Goal: Understand process/instructions: Learn how to perform a task or action

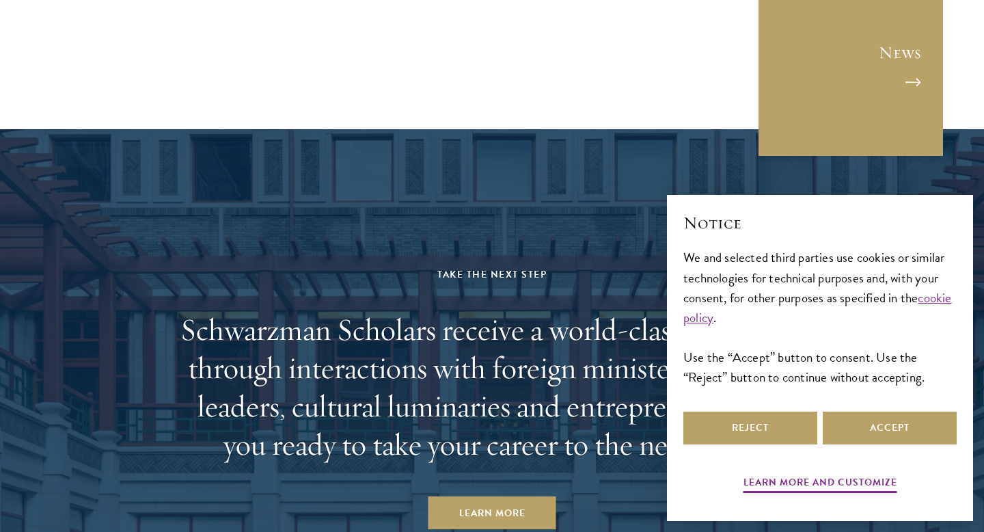
scroll to position [5935, 0]
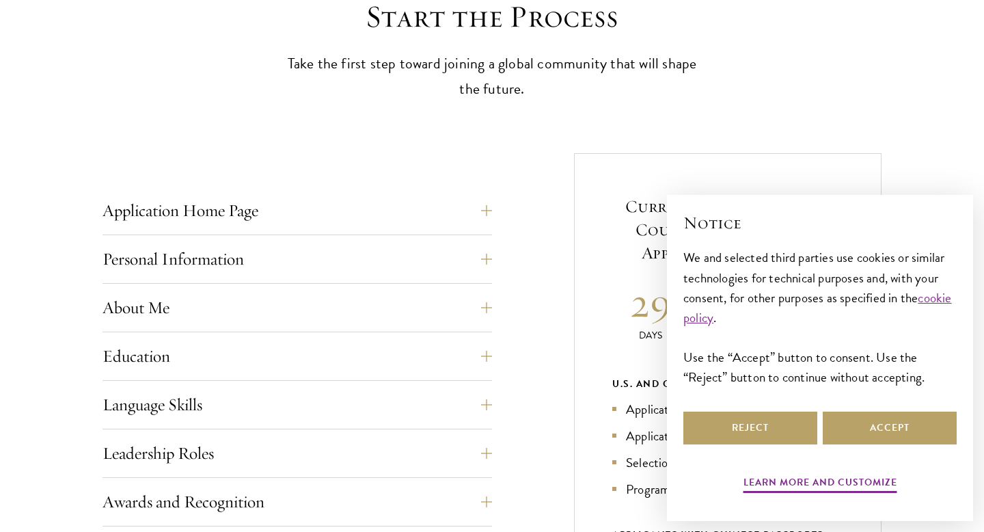
scroll to position [403, 0]
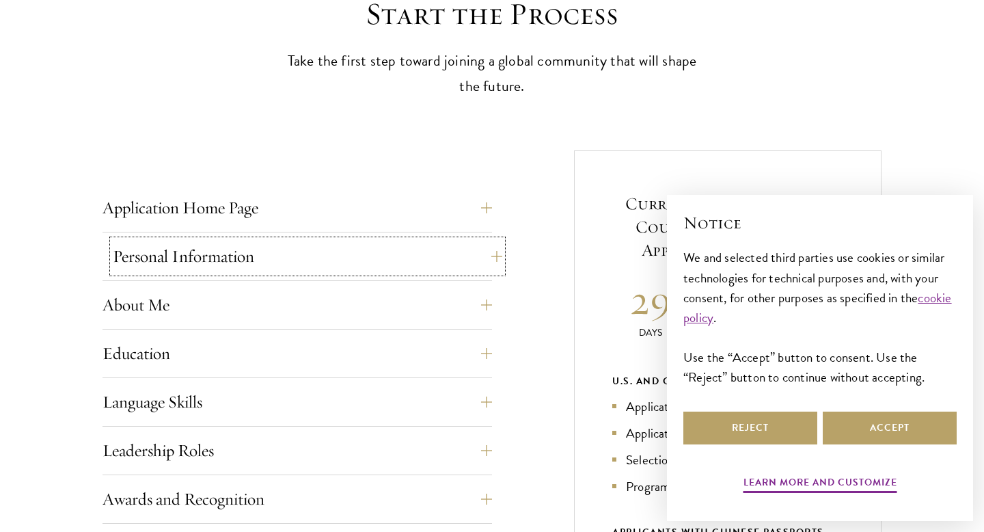
click at [413, 256] on button "Personal Information" at bounding box center [308, 256] width 390 height 33
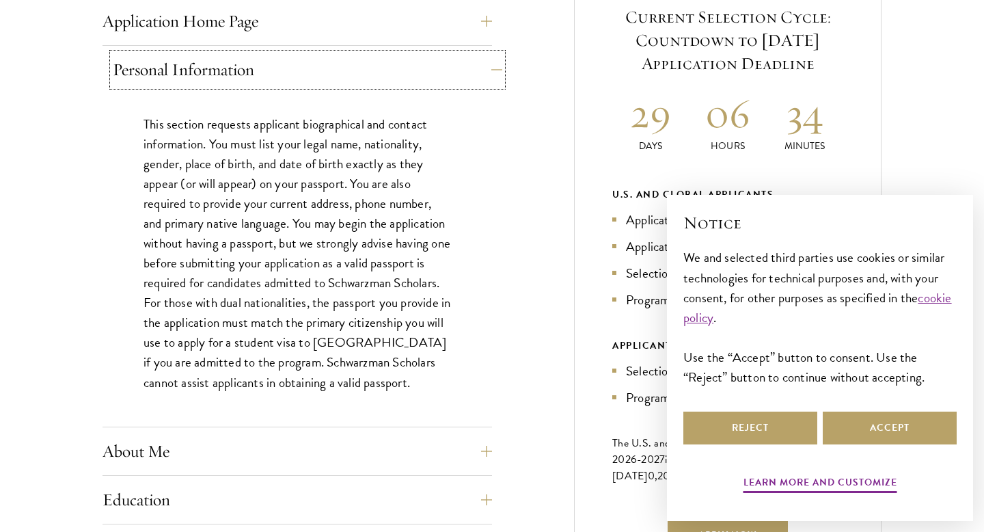
scroll to position [591, 0]
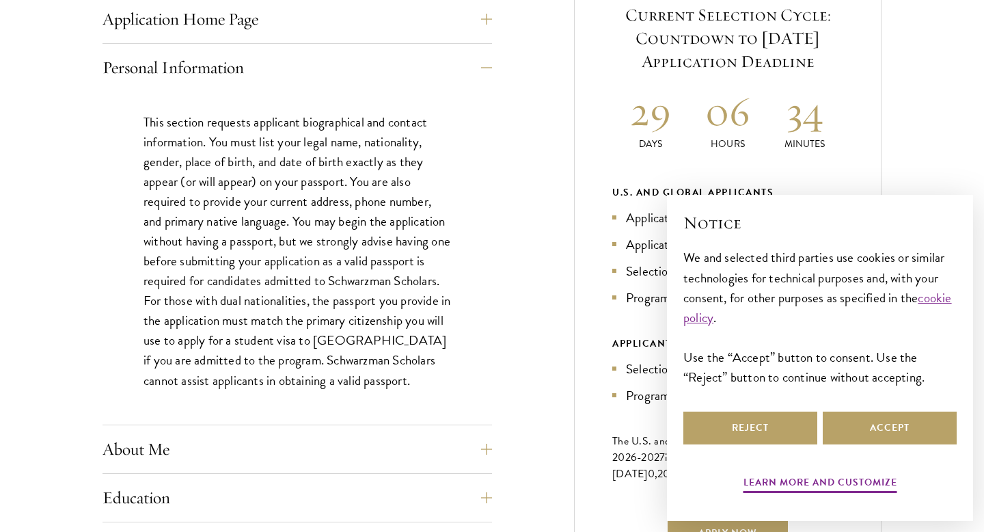
click at [407, 126] on p "This section requests applicant biographical and contact information. You must …" at bounding box center [298, 251] width 308 height 278
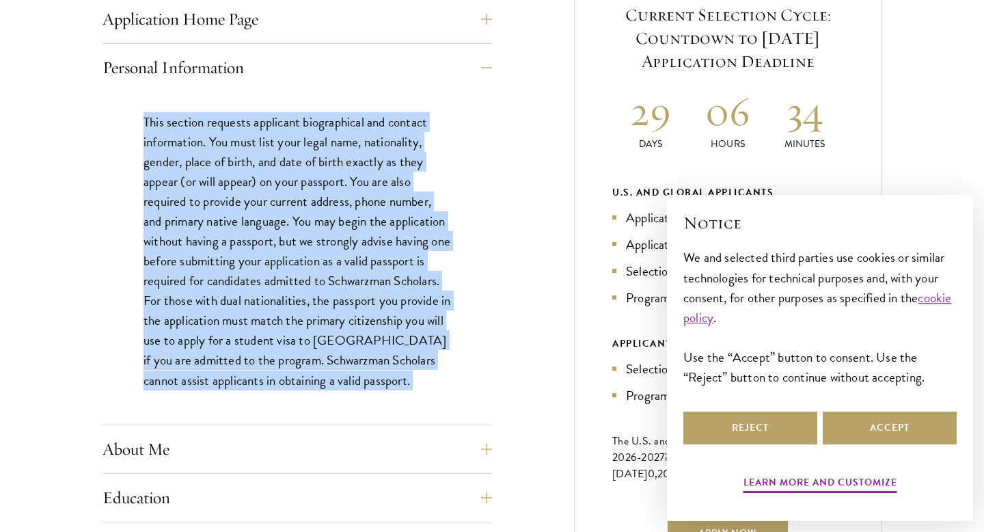
click at [407, 126] on p "This section requests applicant biographical and contact information. You must …" at bounding box center [298, 251] width 308 height 278
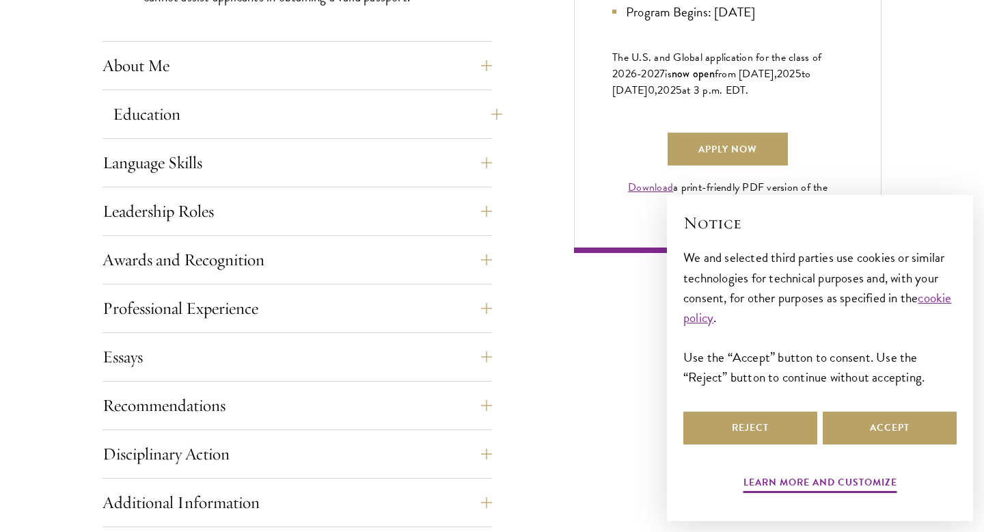
scroll to position [981, 0]
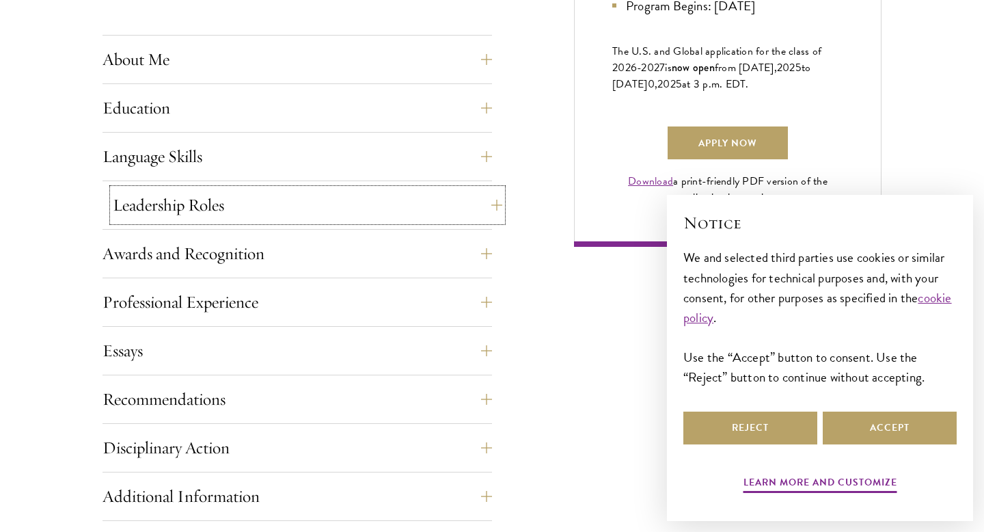
click at [358, 208] on button "Leadership Roles" at bounding box center [308, 205] width 390 height 33
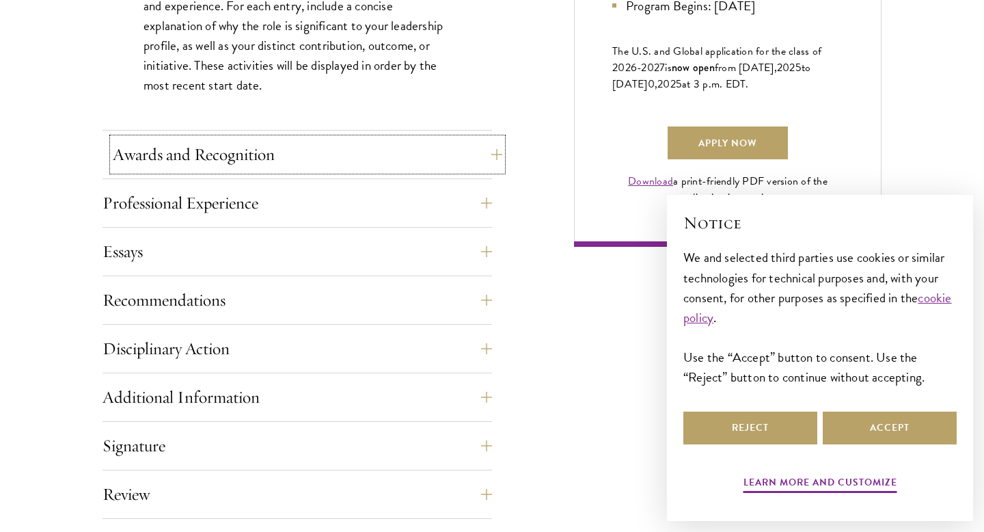
click at [354, 142] on button "Awards and Recognition" at bounding box center [308, 154] width 390 height 33
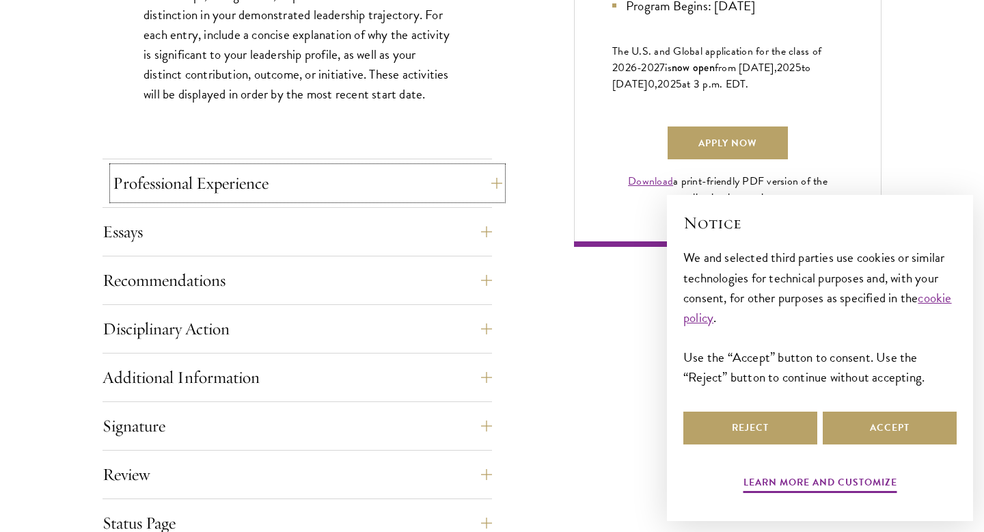
click at [350, 169] on button "Professional Experience" at bounding box center [308, 183] width 390 height 33
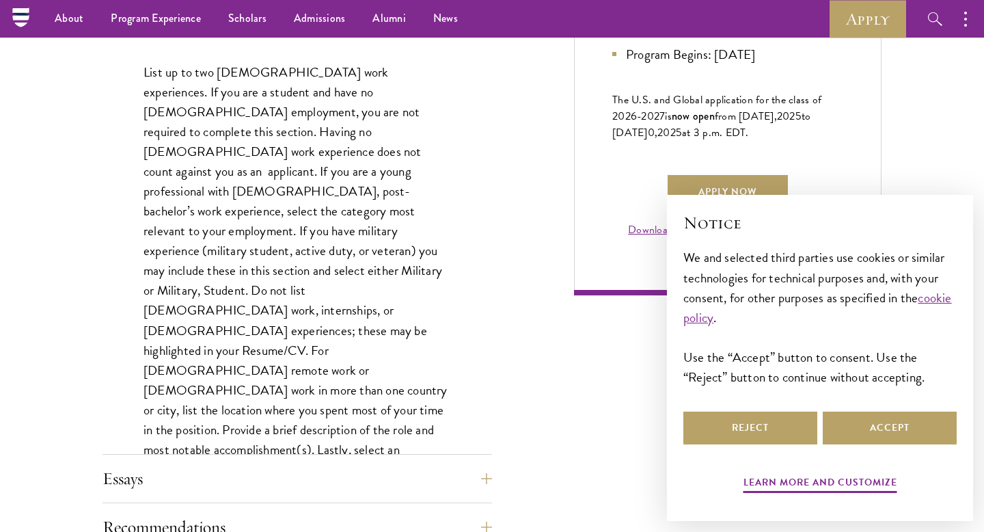
scroll to position [928, 0]
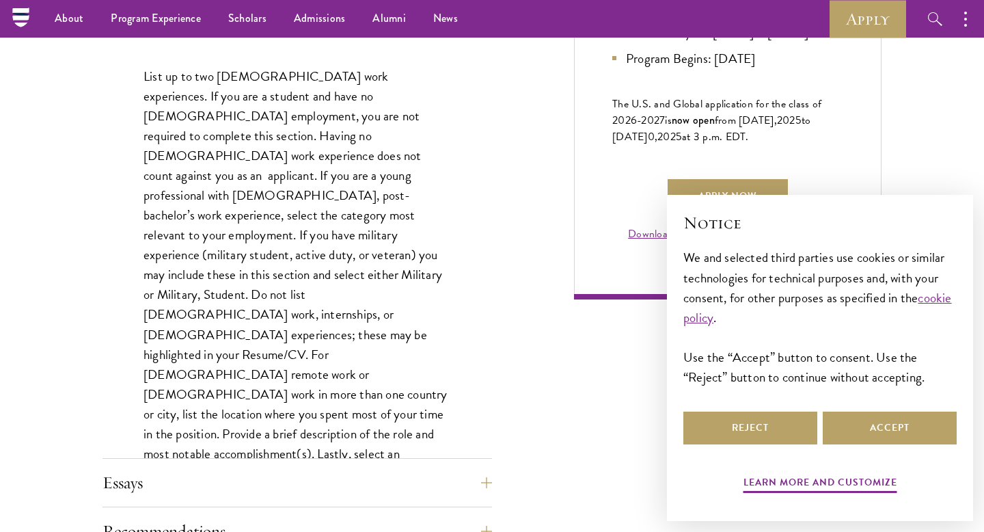
click at [310, 87] on p "List up to two full-time work experiences. If you are a student and have no ful…" at bounding box center [298, 284] width 308 height 437
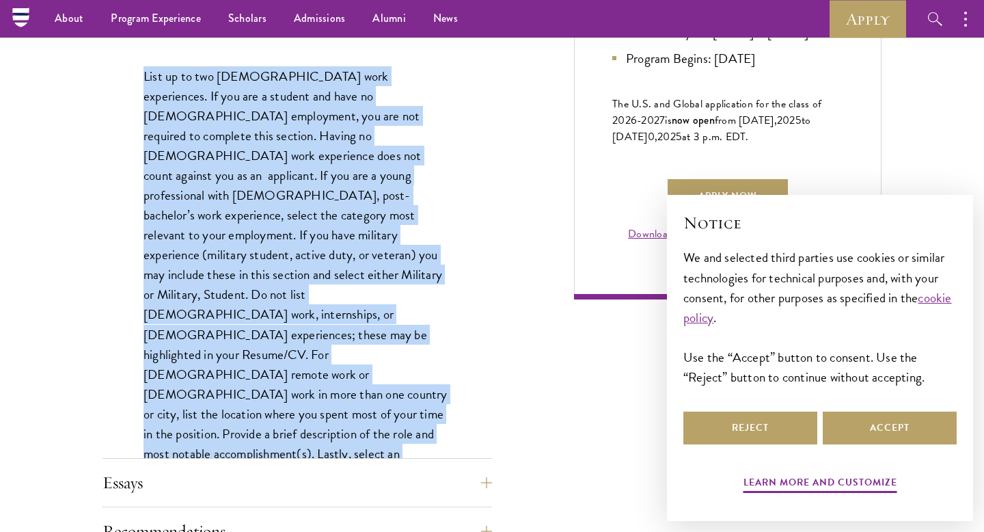
click at [319, 114] on p "List up to two full-time work experiences. If you are a student and have no ful…" at bounding box center [298, 284] width 308 height 437
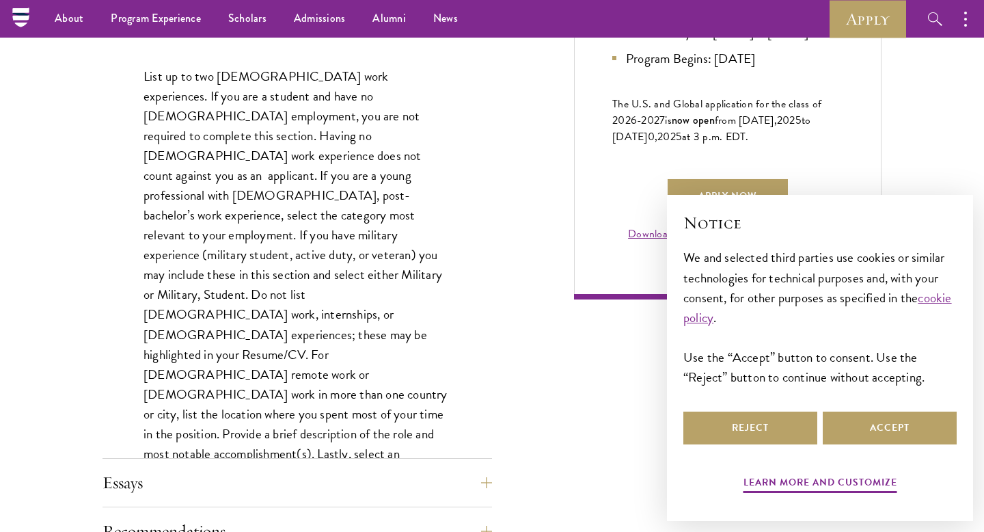
click at [319, 114] on p "List up to two full-time work experiences. If you are a student and have no ful…" at bounding box center [298, 284] width 308 height 437
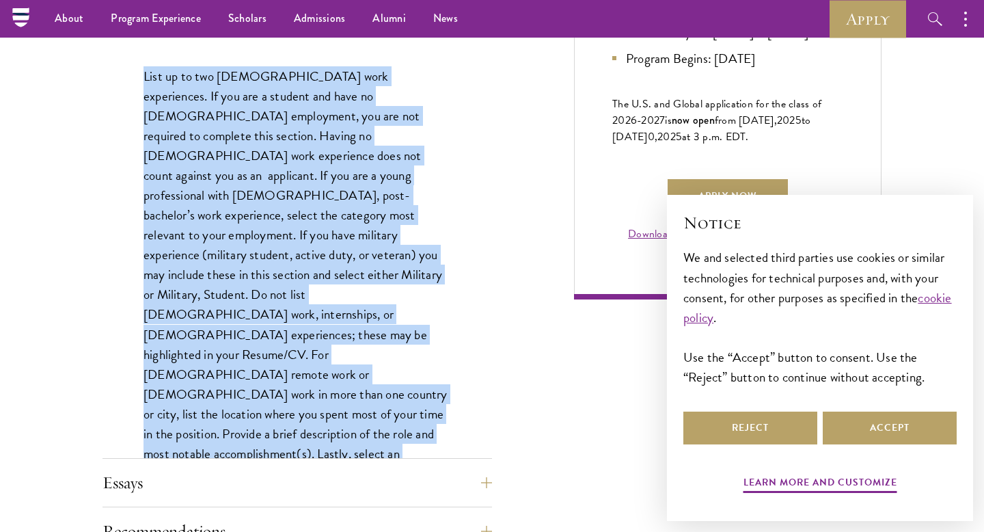
click at [333, 150] on p "List up to two full-time work experiences. If you are a student and have no ful…" at bounding box center [298, 284] width 308 height 437
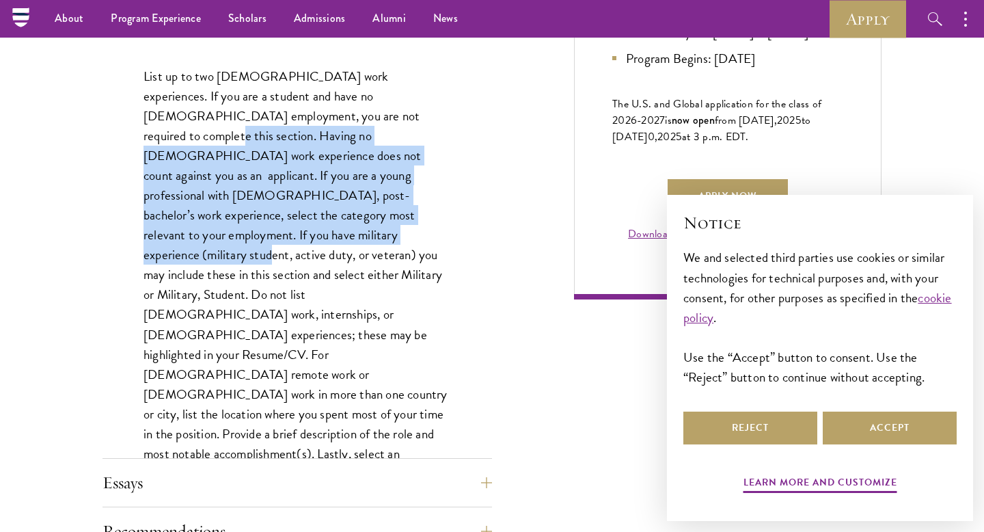
drag, startPoint x: 336, startPoint y: 120, endPoint x: 351, endPoint y: 205, distance: 86.0
click at [351, 205] on p "List up to two full-time work experiences. If you are a student and have no ful…" at bounding box center [298, 284] width 308 height 437
click at [349, 205] on p "List up to two full-time work experiences. If you are a student and have no ful…" at bounding box center [298, 284] width 308 height 437
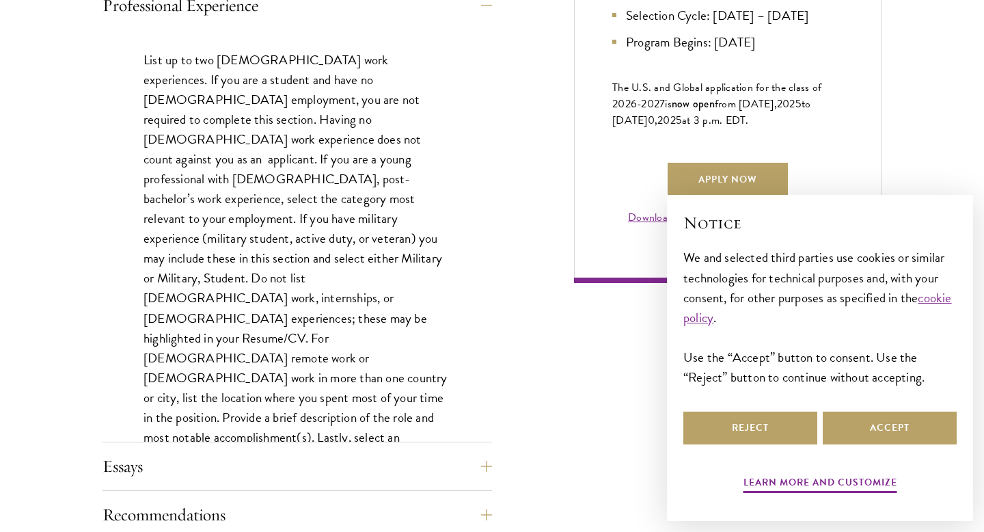
scroll to position [951, 0]
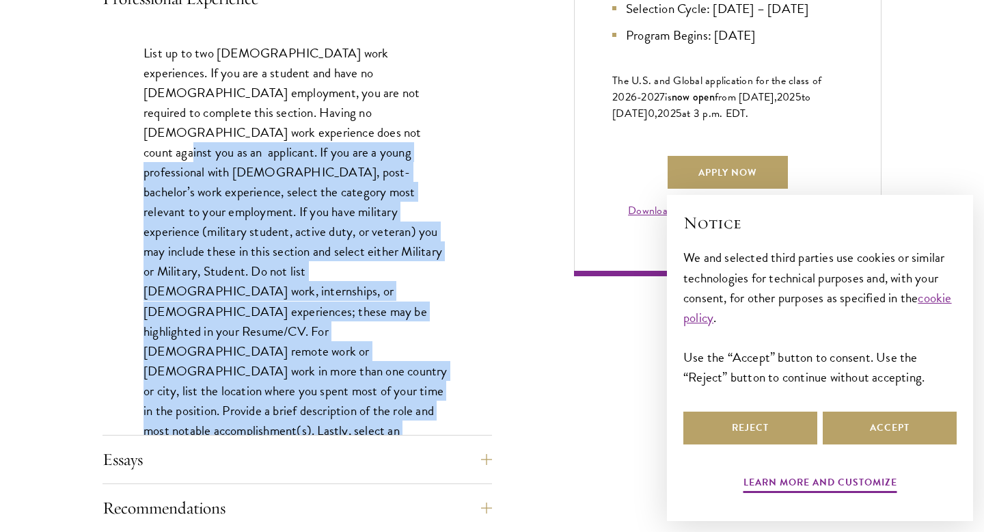
drag, startPoint x: 427, startPoint y: 111, endPoint x: 432, endPoint y: 381, distance: 270.0
click at [432, 381] on p "List up to two full-time work experiences. If you are a student and have no ful…" at bounding box center [298, 261] width 308 height 437
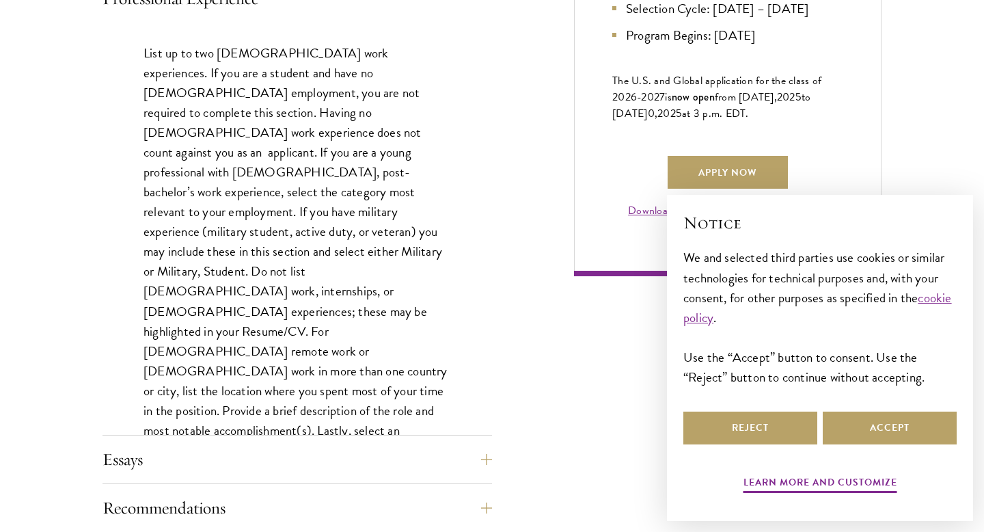
click at [432, 381] on p "List up to two full-time work experiences. If you are a student and have no ful…" at bounding box center [298, 261] width 308 height 437
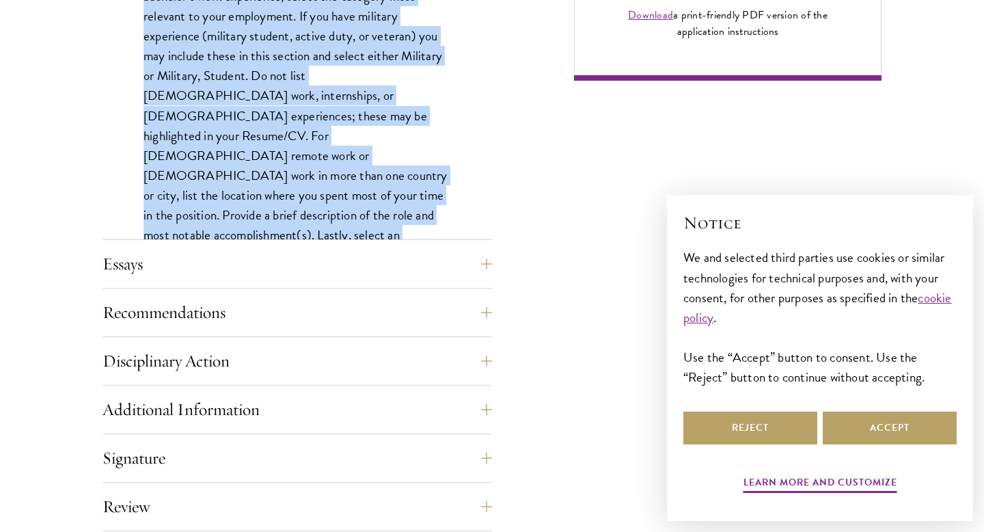
scroll to position [1147, 0]
click at [410, 250] on button "Essays" at bounding box center [308, 263] width 390 height 33
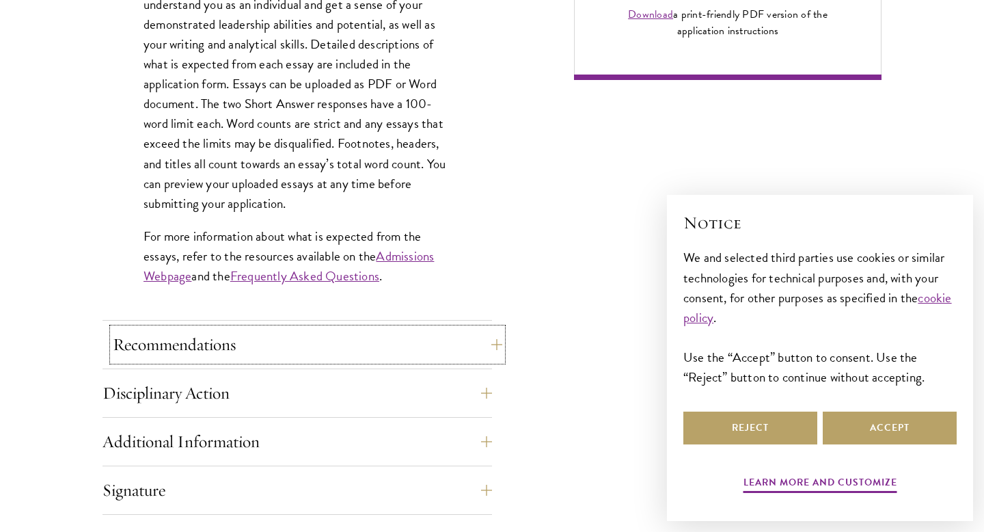
click at [403, 356] on button "Recommendations" at bounding box center [308, 344] width 390 height 33
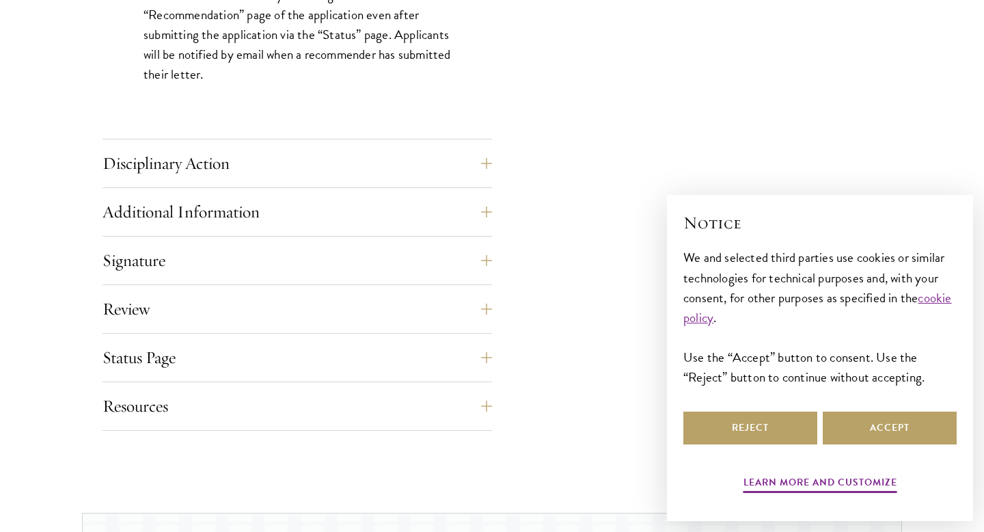
scroll to position [2071, 0]
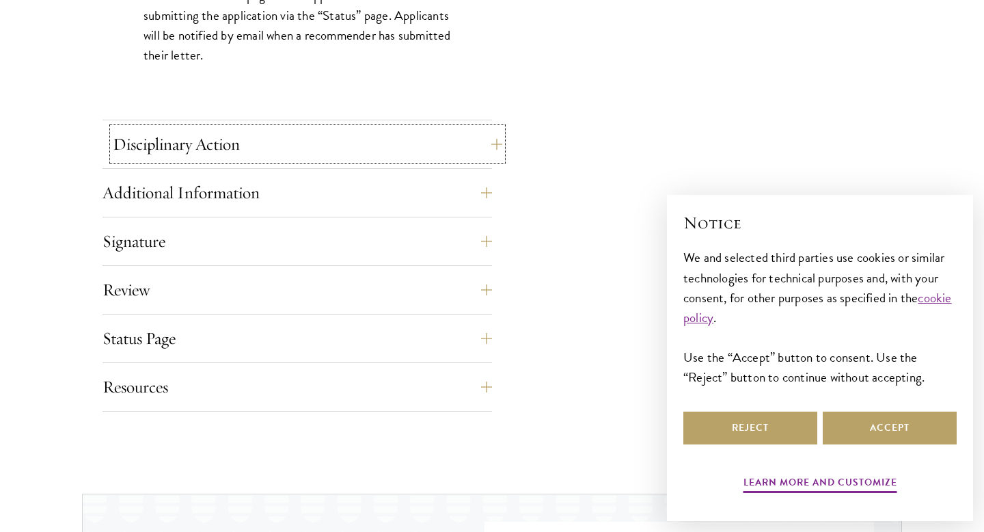
click at [375, 143] on button "Disciplinary Action" at bounding box center [308, 144] width 390 height 33
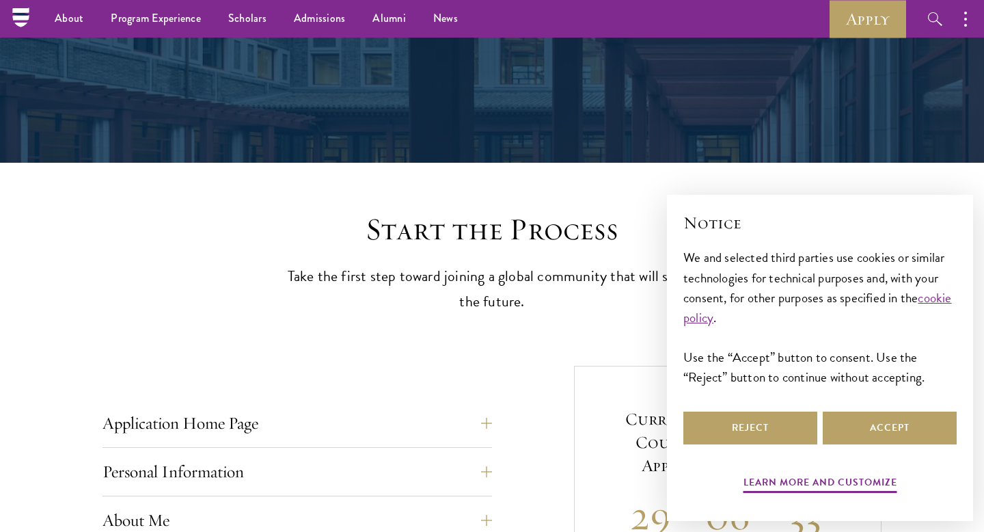
scroll to position [0, 0]
